Goal: Find specific page/section: Find specific page/section

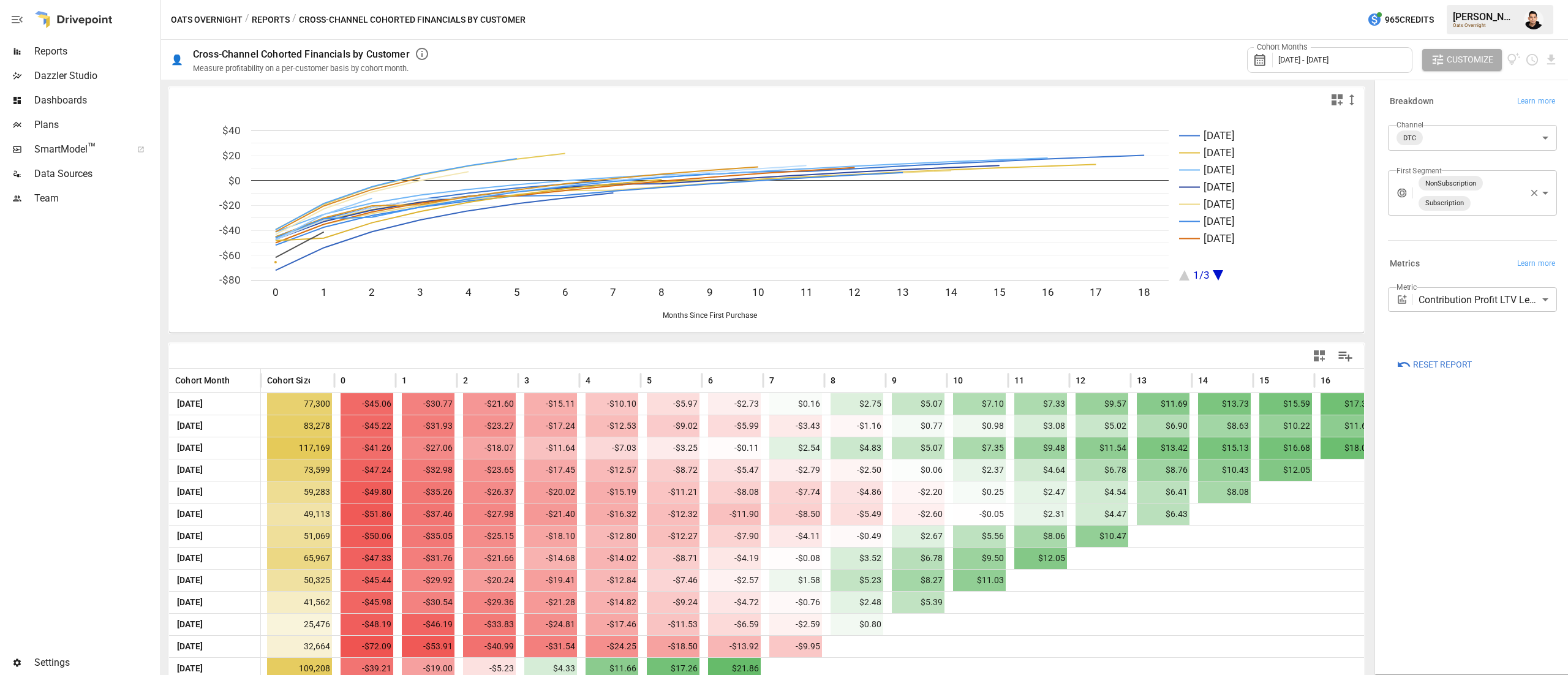
click at [61, 50] on span "Reports" at bounding box center [96, 51] width 124 height 14
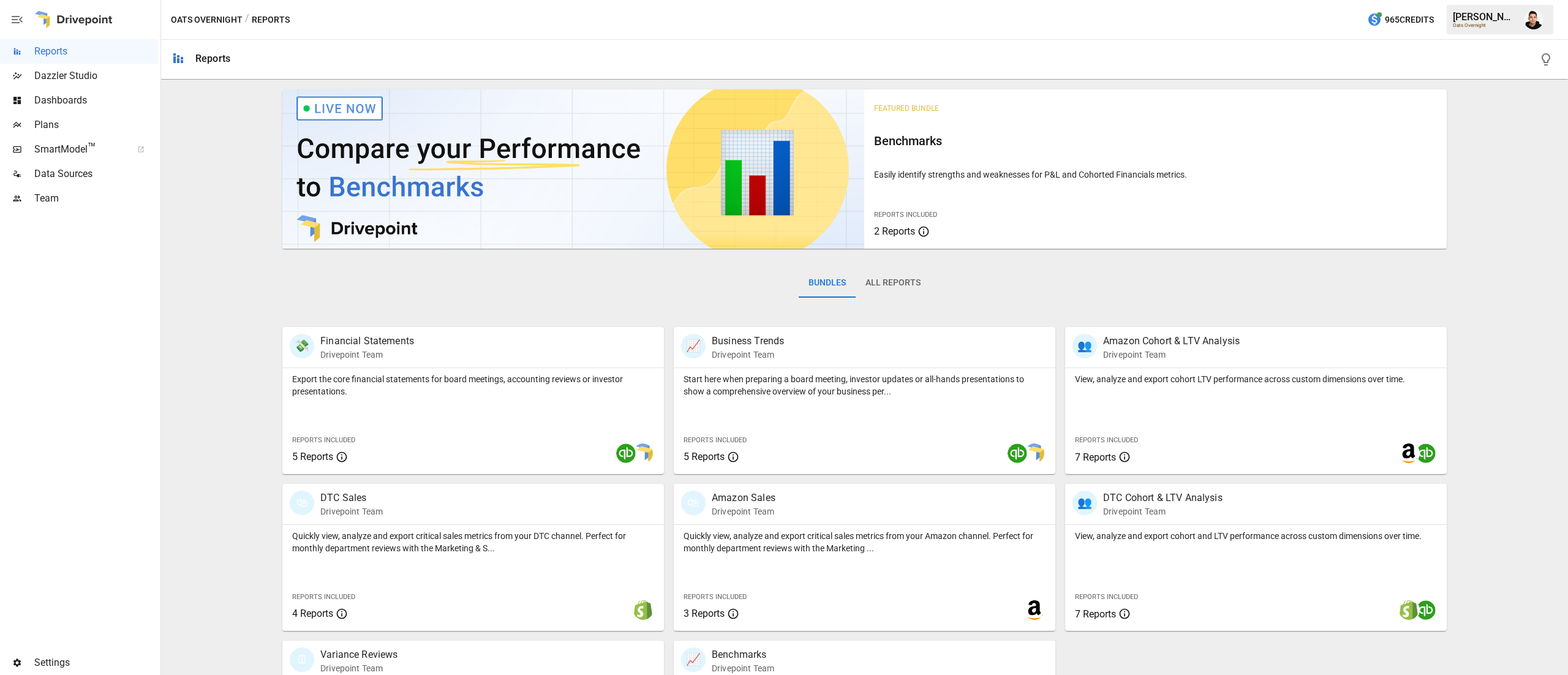
click at [63, 135] on div "Plans" at bounding box center [79, 124] width 158 height 24
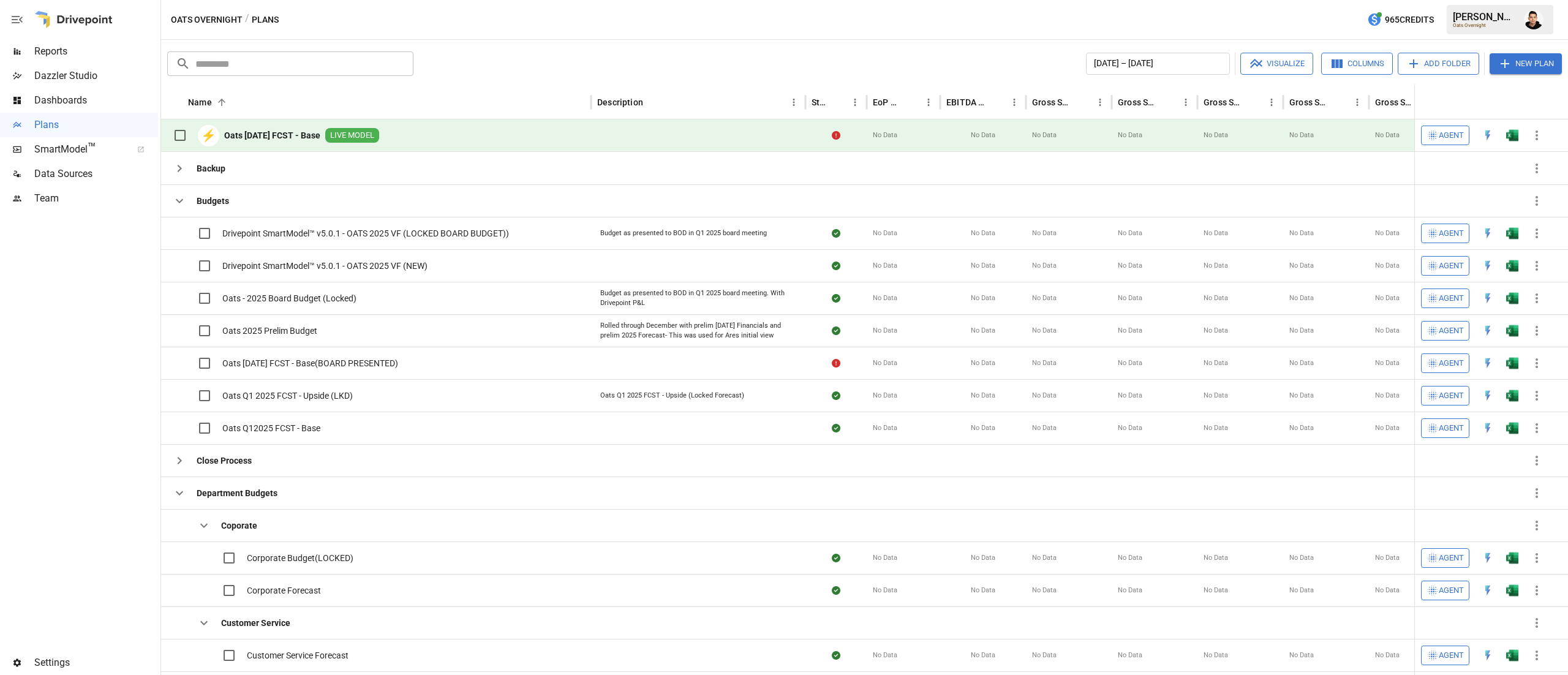
click at [1515, 138] on img "Open in Excel" at bounding box center [1512, 135] width 13 height 12
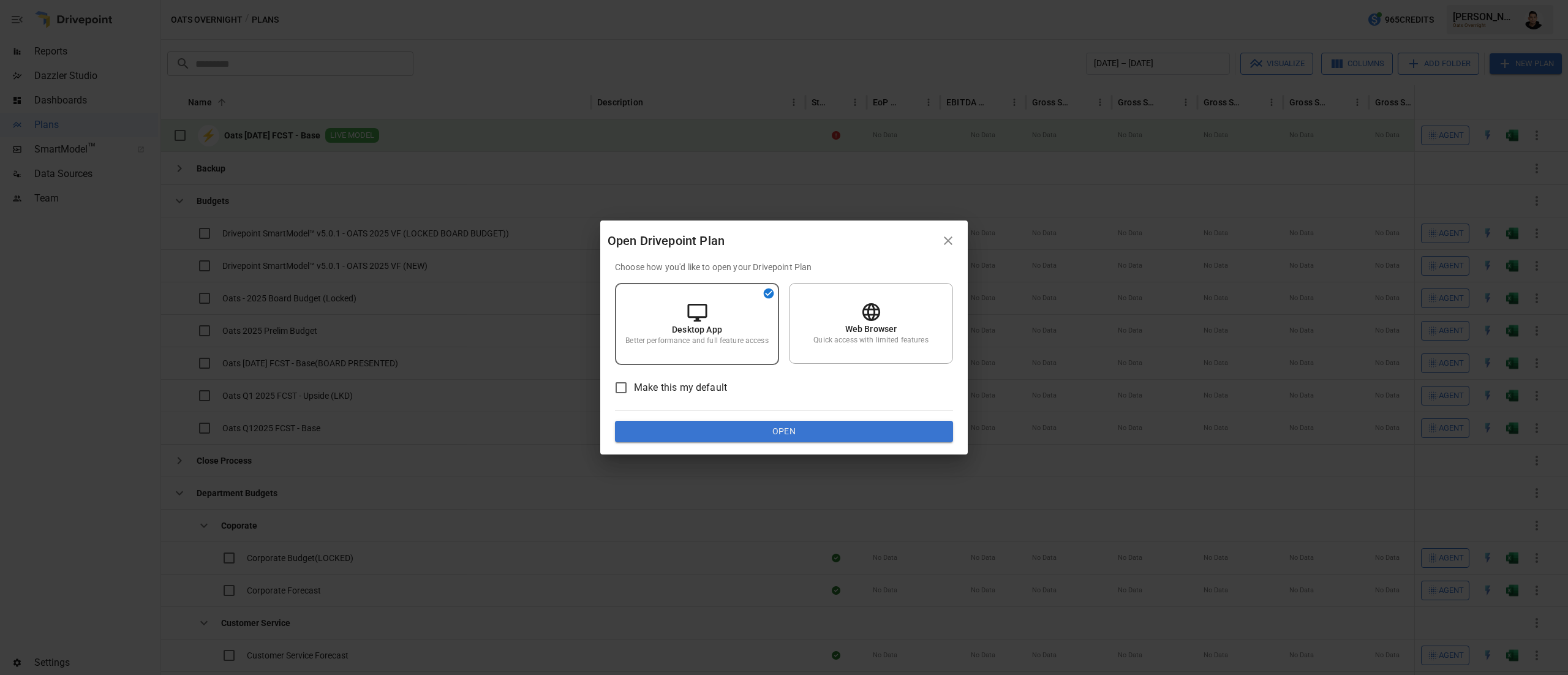
click at [818, 428] on button "Open" at bounding box center [784, 432] width 338 height 22
